Goal: Task Accomplishment & Management: Manage account settings

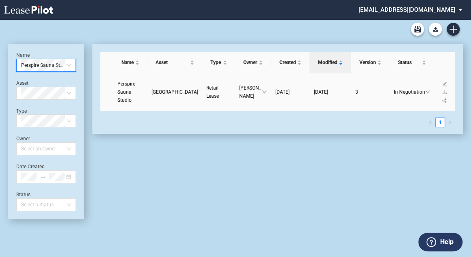
click at [126, 93] on span "Perspire Sauna Studio" at bounding box center [126, 92] width 18 height 22
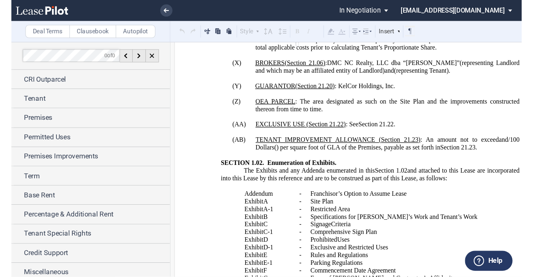
scroll to position [1721, 0]
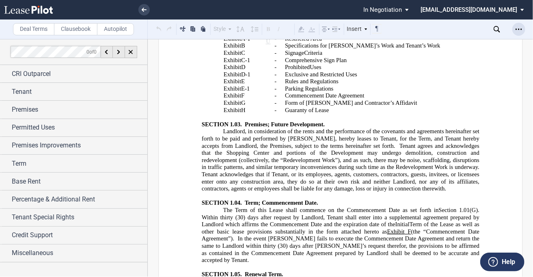
click at [474, 28] on div "Open Lease options menu" at bounding box center [518, 29] width 13 height 13
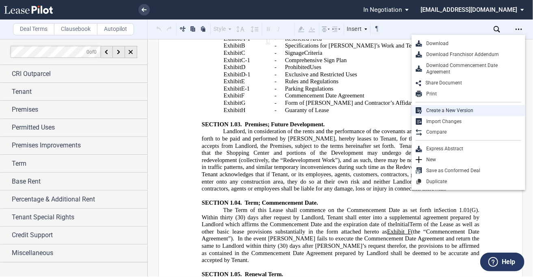
click at [459, 109] on div "Create a New Version" at bounding box center [471, 110] width 99 height 7
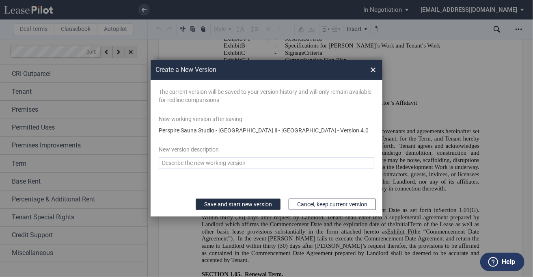
click at [226, 165] on textarea "Version Desc" at bounding box center [267, 163] width 216 height 12
type textarea "[DATE]"
click at [229, 203] on button "Save and start new version" at bounding box center [238, 203] width 85 height 11
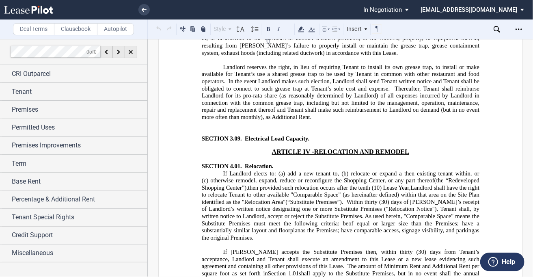
scroll to position [4123, 0]
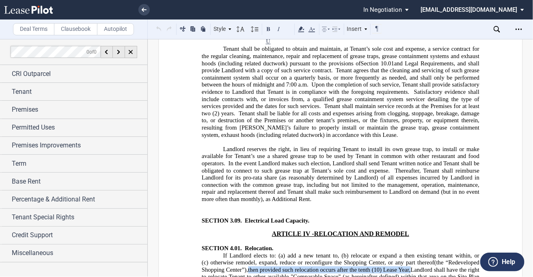
drag, startPoint x: 418, startPoint y: 117, endPoint x: 249, endPoint y: 116, distance: 168.8
click at [249, 257] on span ", then provided such relocation occurs after the tenth (10) Lease Year, Landlor…" at bounding box center [340, 276] width 279 height 21
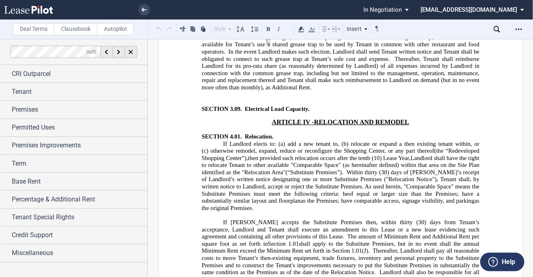
scroll to position [4286, 0]
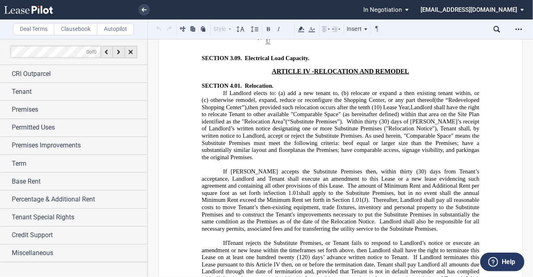
drag, startPoint x: 258, startPoint y: 176, endPoint x: 274, endPoint y: 171, distance: 17.1
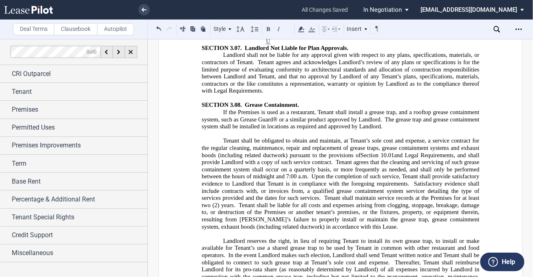
scroll to position [4058, 0]
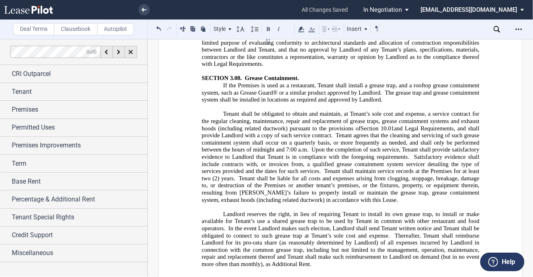
drag, startPoint x: 282, startPoint y: 135, endPoint x: 301, endPoint y: 132, distance: 19.2
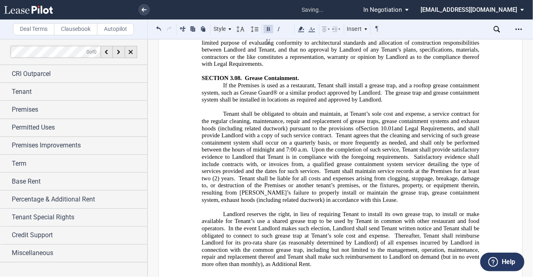
click at [366, 35] on div "Style ARTICLE I SECTION 1.01 (A) Subsection (a) Subsection (i) Subsection Norma…" at bounding box center [268, 28] width 241 height 19
click at [364, 30] on div "Insert" at bounding box center [357, 29] width 24 height 11
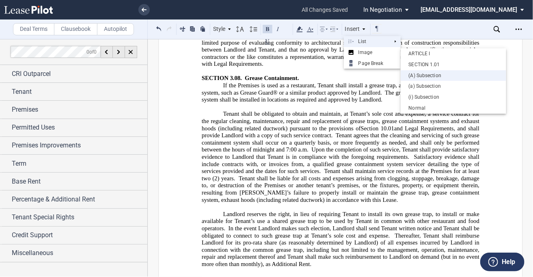
click at [429, 80] on div "(A) Subsection" at bounding box center [454, 75] width 106 height 11
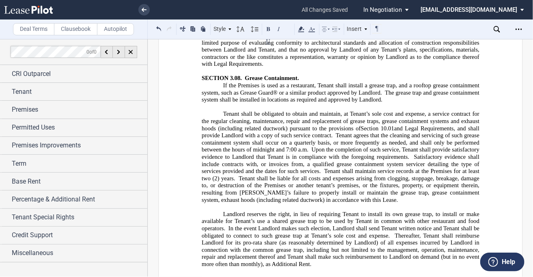
drag, startPoint x: 246, startPoint y: 154, endPoint x: 235, endPoint y: 153, distance: 10.2
click at [160, 28] on button at bounding box center [158, 29] width 9 height 10
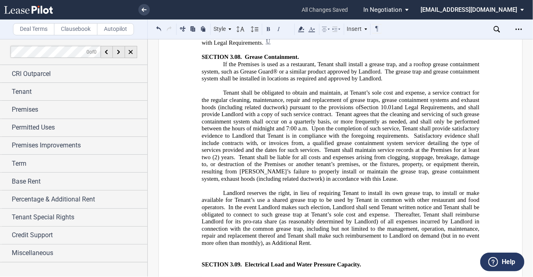
scroll to position [4156, 0]
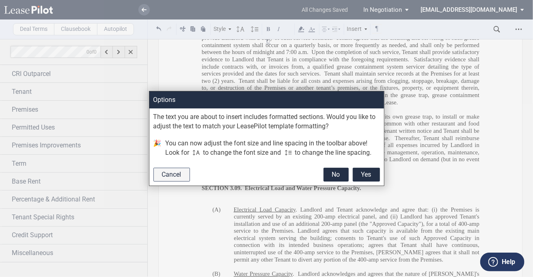
click at [182, 177] on button "Cancel" at bounding box center [171, 175] width 37 height 14
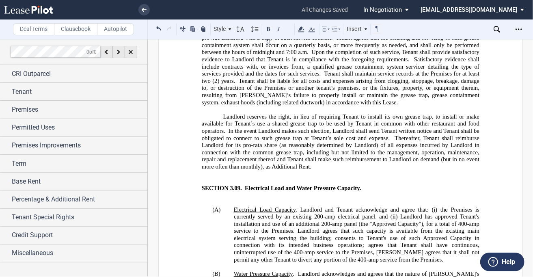
drag, startPoint x: 287, startPoint y: 223, endPoint x: 233, endPoint y: 223, distance: 54.4
click at [269, 39] on button at bounding box center [268, 41] width 10 height 10
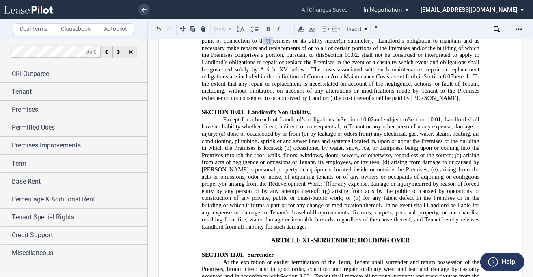
scroll to position [7857, 0]
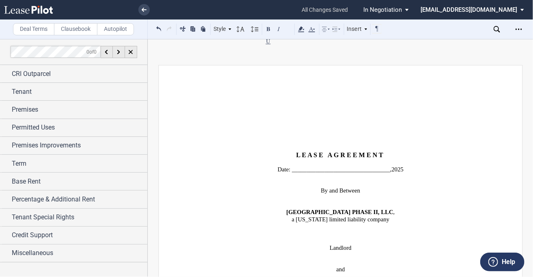
scroll to position [7857, 0]
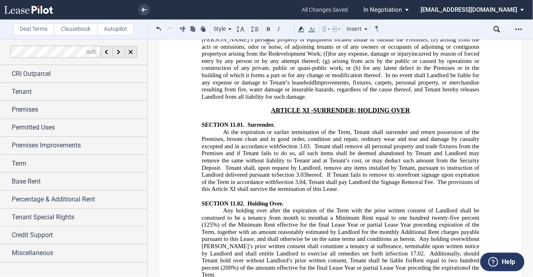
drag, startPoint x: 225, startPoint y: 231, endPoint x: 397, endPoint y: 237, distance: 171.8
click at [304, 32] on icon at bounding box center [301, 29] width 10 height 10
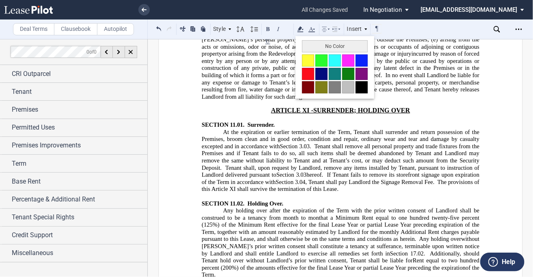
click at [308, 59] on button at bounding box center [308, 60] width 12 height 12
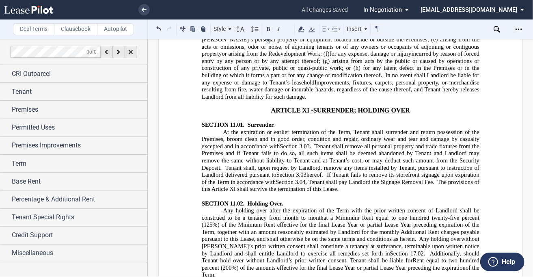
drag, startPoint x: 409, startPoint y: 242, endPoint x: 416, endPoint y: 246, distance: 8.2
drag, startPoint x: 420, startPoint y: 246, endPoint x: 440, endPoint y: 245, distance: 19.9
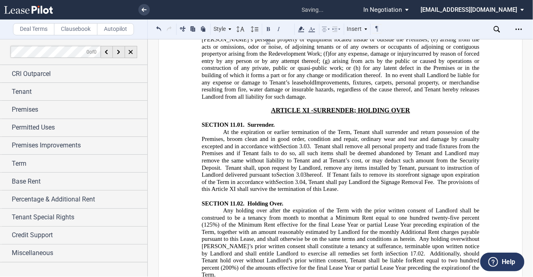
drag, startPoint x: 351, startPoint y: 244, endPoint x: 276, endPoint y: 242, distance: 75.5
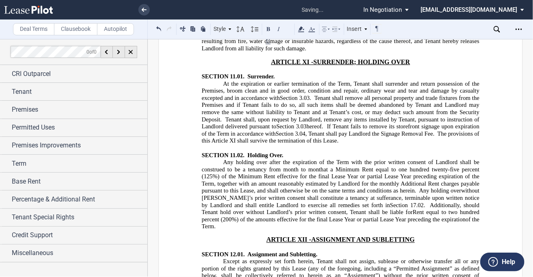
scroll to position [7922, 0]
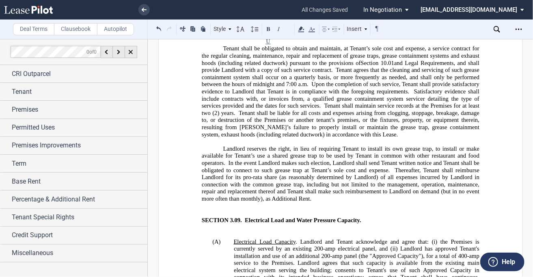
scroll to position [4123, 0]
click at [373, 238] on span "Landlord and Tenant acknowledge and agree that: (i) the Premises is currently s…" at bounding box center [357, 263] width 247 height 50
click at [355, 238] on span "Landlord and Tenant acknowledge and agree that: (i) the Premises is currently s…" at bounding box center [357, 263] width 247 height 50
click at [356, 238] on span "Landlord and Tenant acknowledge and agree that: (i) the Premises is currently s…" at bounding box center [357, 263] width 247 height 50
click at [316, 238] on span "Landlord and Tenant acknowledge and agree that: (i) the Premises is currently s…" at bounding box center [357, 259] width 247 height 43
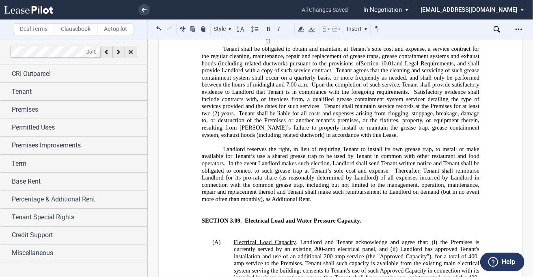
click at [334, 238] on span "Landlord and Tenant acknowledge and agree that: (i) the Premises is currently s…" at bounding box center [357, 259] width 247 height 43
drag, startPoint x: 288, startPoint y: 175, endPoint x: 339, endPoint y: 173, distance: 51.2
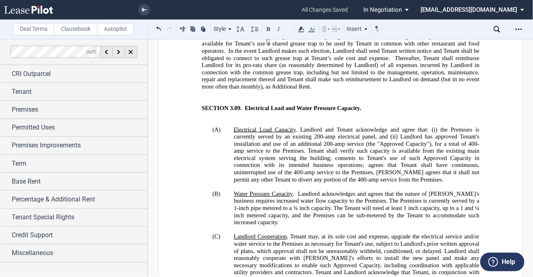
scroll to position [4286, 0]
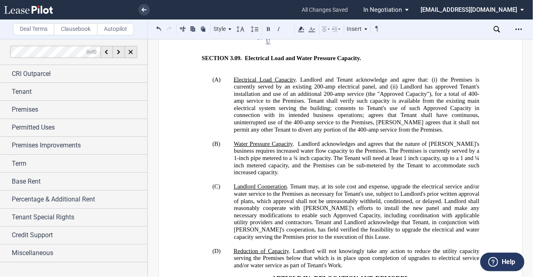
click at [342, 248] on p "(D) Reduction of Capacity . Landlord will not knowingly take any action to redu…" at bounding box center [357, 259] width 246 height 22
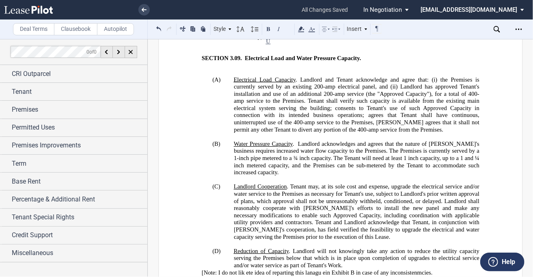
click at [428, 269] on span "​[Note: I do not lik ete idea of reparting this lanagu ein Exhibit B in case of…" at bounding box center [316, 272] width 231 height 7
click at [322, 269] on span "​[Note: I do not lik ete idea of reparting this lanagu ein Exhibit B in case of…" at bounding box center [314, 272] width 226 height 7
click at [313, 269] on span "​[Note: I do not lik ete idea of reparting this lanague in Exhibit B in case of…" at bounding box center [314, 272] width 226 height 7
click at [245, 269] on span "​[Note: I do not lik ete idea of reparting this language in Exhibit B in case o…" at bounding box center [315, 272] width 229 height 7
click at [295, 269] on span "​[Note: I do not like the idea of reparting this language in Exhibit B in case …" at bounding box center [317, 272] width 232 height 7
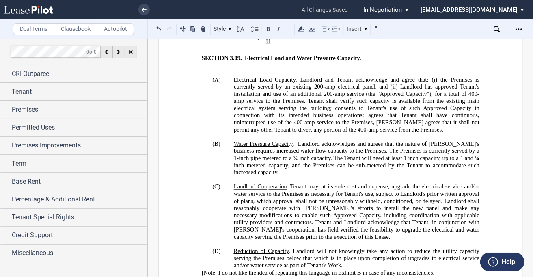
click at [431, 269] on span "​[Note: I do not like the idea of repeating this language in Exhibit B in case …" at bounding box center [317, 272] width 233 height 7
drag, startPoint x: 205, startPoint y: 115, endPoint x: 439, endPoint y: 116, distance: 233.8
click at [439, 269] on p "​[Note: I do not like the idea of repeating this language in Exhibit B in case …" at bounding box center [340, 272] width 278 height 7
click at [305, 28] on div "Style ARTICLE I SECTION 1.01 (A) Subsection (a) Subsection (i) Subsection Norma…" at bounding box center [268, 29] width 228 height 11
click at [303, 28] on icon at bounding box center [301, 29] width 10 height 10
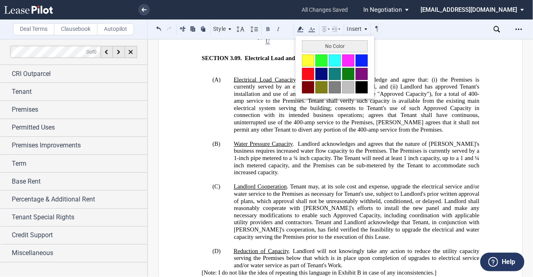
click at [311, 56] on button at bounding box center [308, 60] width 12 height 12
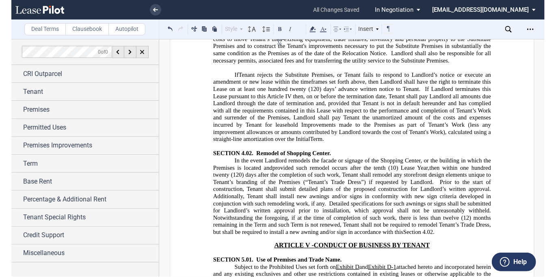
scroll to position [4675, 0]
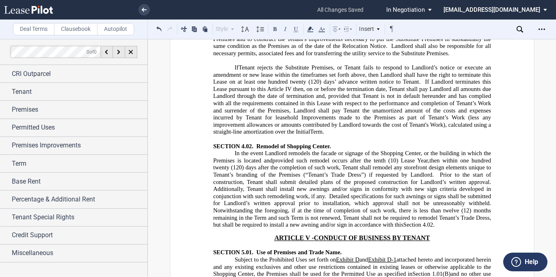
drag, startPoint x: 552, startPoint y: 86, endPoint x: 547, endPoint y: 93, distance: 8.2
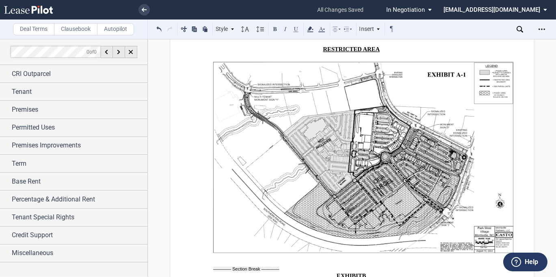
scroll to position [15570, 0]
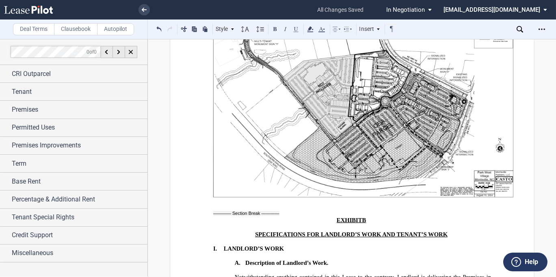
click at [163, 30] on button at bounding box center [159, 29] width 10 height 10
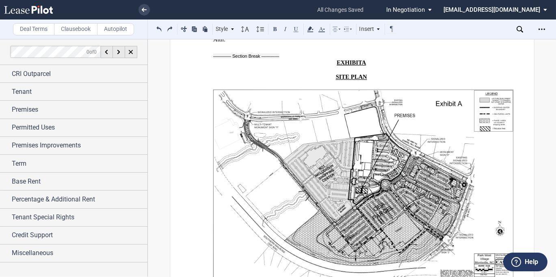
scroll to position [15278, 0]
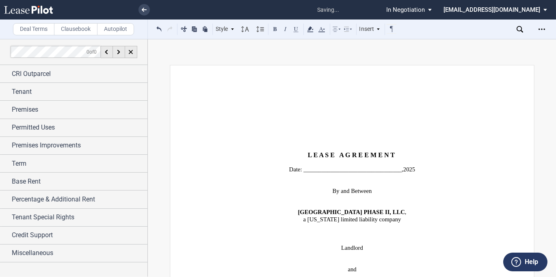
scroll to position [15278, 0]
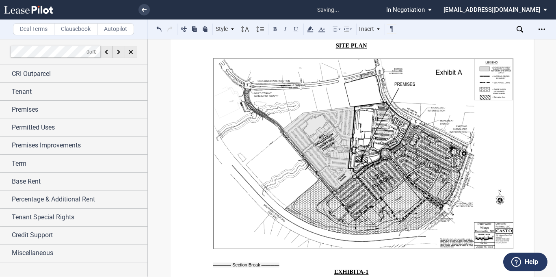
click at [161, 28] on button at bounding box center [159, 29] width 10 height 10
click at [161, 28] on div "Style I. Section A. Subsection 1. Subsection (a) Subsection Normal Normal 8pt 9…" at bounding box center [275, 29] width 243 height 11
click at [161, 28] on button at bounding box center [159, 29] width 10 height 10
click at [162, 28] on div "Style I. Section A. Subsection 1. Subsection (a) Subsection Normal Normal 8pt 9…" at bounding box center [275, 29] width 243 height 11
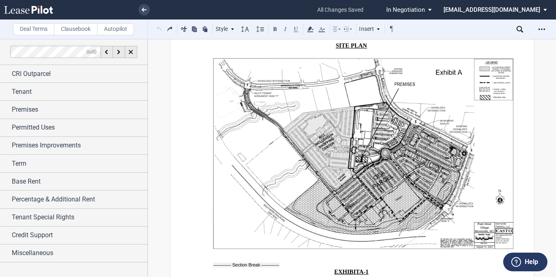
click at [164, 29] on div "Style I. Section A. Subsection 1. Subsection (a) Subsection Normal Normal 8pt 9…" at bounding box center [275, 29] width 243 height 11
drag, startPoint x: 363, startPoint y: 230, endPoint x: 244, endPoint y: 222, distance: 119.2
drag, startPoint x: 248, startPoint y: 221, endPoint x: 239, endPoint y: 225, distance: 10.0
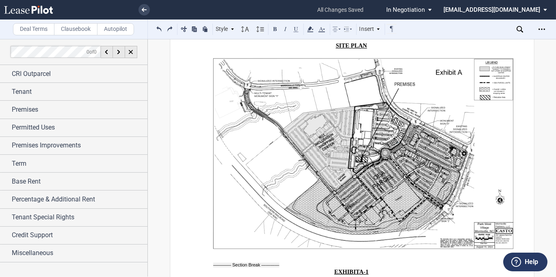
drag, startPoint x: 241, startPoint y: 222, endPoint x: 358, endPoint y: 229, distance: 117.5
drag, startPoint x: 364, startPoint y: 226, endPoint x: 238, endPoint y: 219, distance: 126.5
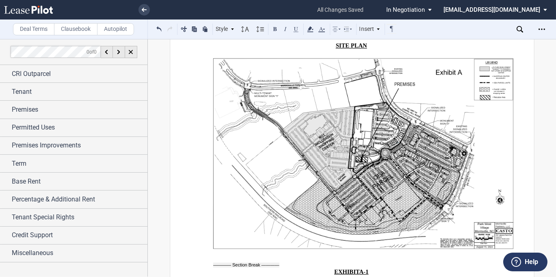
drag, startPoint x: 266, startPoint y: 211, endPoint x: 252, endPoint y: 209, distance: 14.3
drag, startPoint x: 249, startPoint y: 220, endPoint x: 280, endPoint y: 217, distance: 30.9
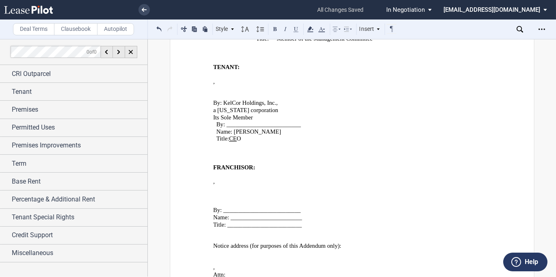
scroll to position [15044, 0]
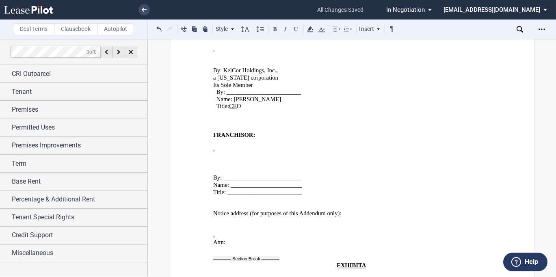
drag, startPoint x: 235, startPoint y: 177, endPoint x: 234, endPoint y: 172, distance: 5.0
drag, startPoint x: 242, startPoint y: 174, endPoint x: 247, endPoint y: 179, distance: 7.5
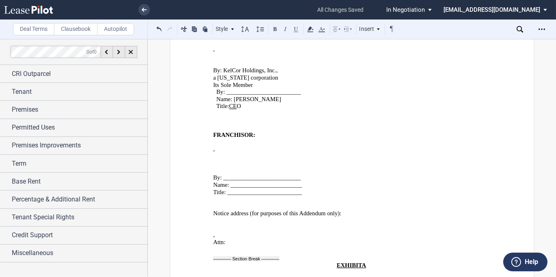
drag, startPoint x: 218, startPoint y: 183, endPoint x: 346, endPoint y: 187, distance: 128.3
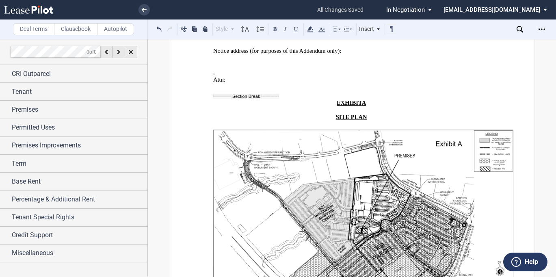
scroll to position [15336, 0]
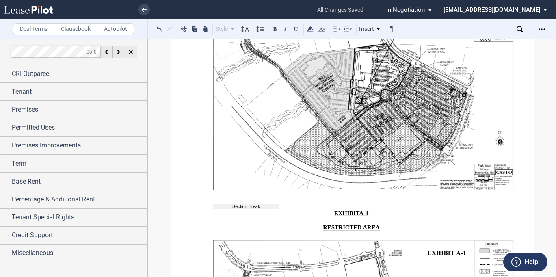
drag, startPoint x: 243, startPoint y: 190, endPoint x: 258, endPoint y: 190, distance: 15.0
click at [158, 29] on button at bounding box center [159, 29] width 10 height 10
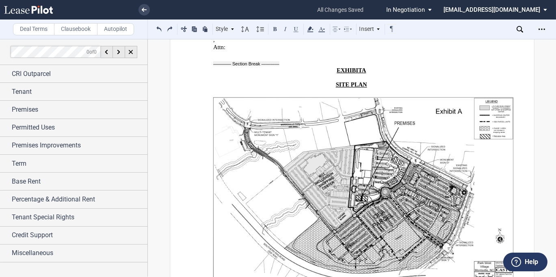
scroll to position [15044, 0]
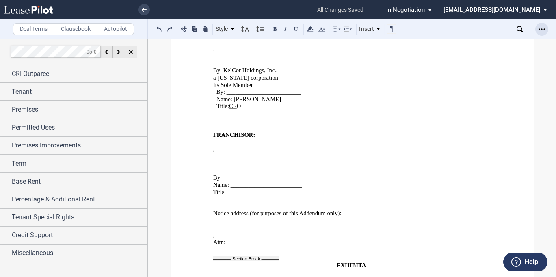
click at [543, 30] on icon "Open Lease options menu" at bounding box center [541, 29] width 6 height 6
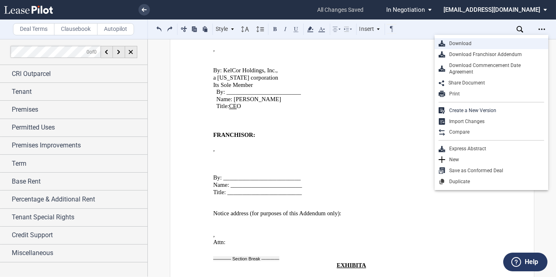
click at [496, 45] on div "Download" at bounding box center [494, 43] width 99 height 7
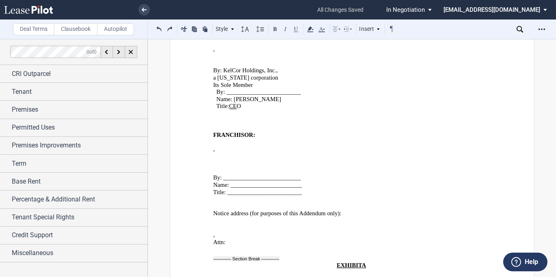
drag, startPoint x: 143, startPoint y: 11, endPoint x: 151, endPoint y: 10, distance: 7.8
click at [143, 11] on use at bounding box center [144, 10] width 5 height 4
